Goal: Task Accomplishment & Management: Use online tool/utility

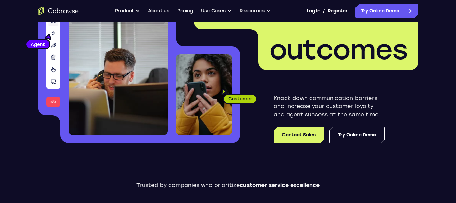
scroll to position [87, 0]
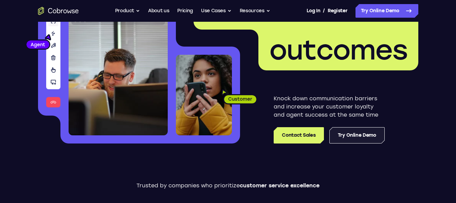
click at [347, 141] on link "Try Online Demo" at bounding box center [356, 135] width 55 height 16
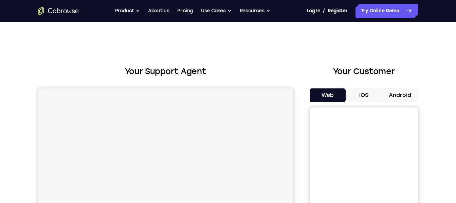
click at [395, 93] on button "Android" at bounding box center [400, 95] width 36 height 14
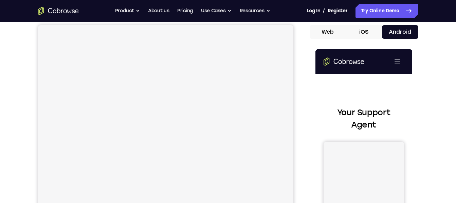
scroll to position [63, 0]
click at [397, 61] on span at bounding box center [396, 61] width 5 height 1
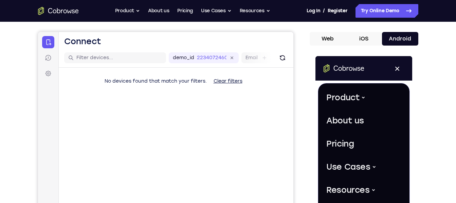
scroll to position [52, 0]
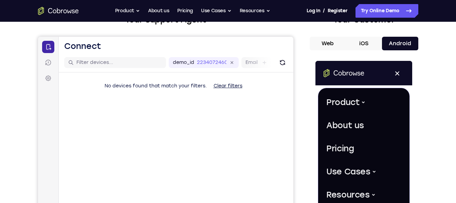
click at [50, 48] on icon at bounding box center [48, 47] width 5 height 6
click at [52, 49] on link "Connect" at bounding box center [48, 47] width 12 height 12
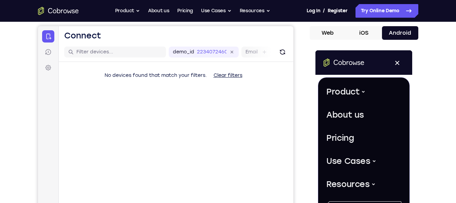
scroll to position [67, 0]
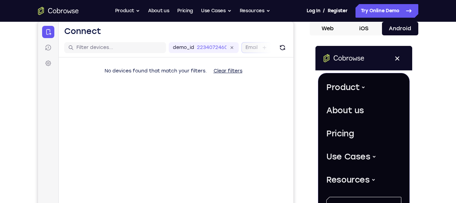
click at [247, 47] on label "Email" at bounding box center [251, 47] width 12 height 7
click at [260, 47] on input "Email" at bounding box center [260, 47] width 1 height 7
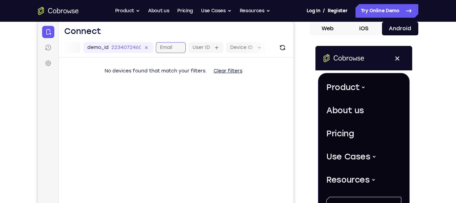
scroll to position [0, 89]
click at [235, 49] on label "Device ID" at bounding box center [238, 47] width 22 height 7
click at [252, 49] on input "Device ID" at bounding box center [252, 47] width 1 height 7
click at [364, 32] on button "iOS" at bounding box center [364, 29] width 36 height 14
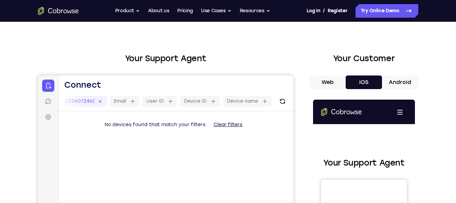
scroll to position [0, 0]
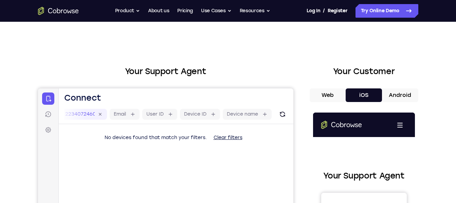
click at [399, 93] on button "Android" at bounding box center [400, 95] width 36 height 14
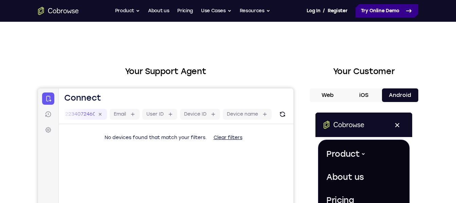
click at [374, 15] on link "Try Online Demo" at bounding box center [386, 11] width 63 height 14
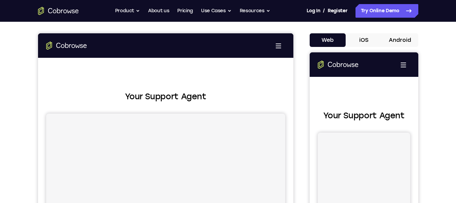
scroll to position [36, 0]
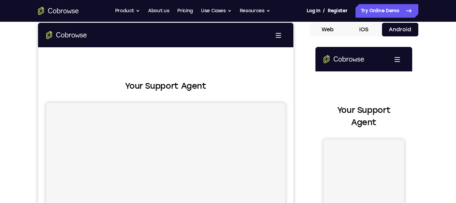
scroll to position [66, 0]
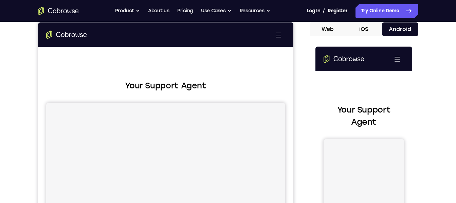
click at [304, 91] on div "Your Support Agent Your Customer Web iOS Android" at bounding box center [228, 124] width 380 height 251
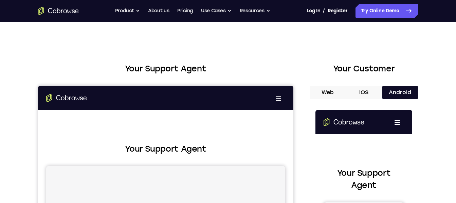
scroll to position [0, 0]
